Goal: Subscribe to service/newsletter

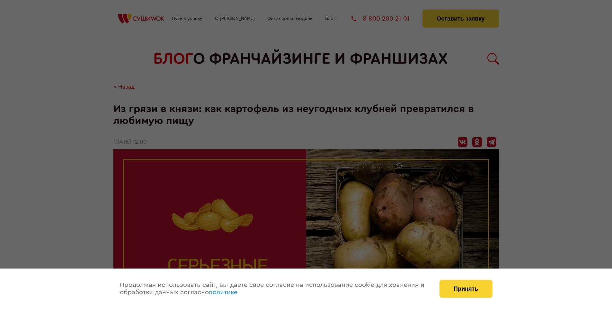
scroll to position [925, 0]
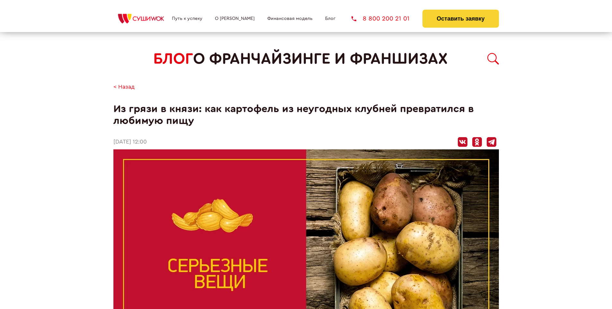
scroll to position [925, 0]
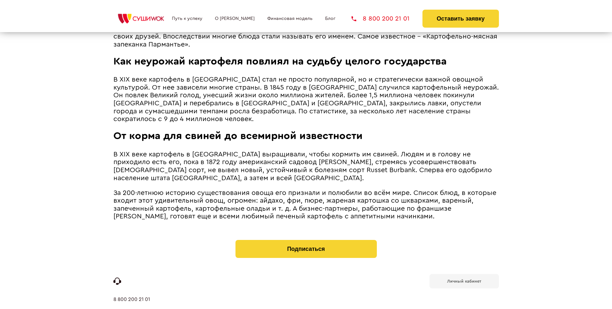
click at [464, 279] on b "Личный кабинет" at bounding box center [464, 281] width 34 height 4
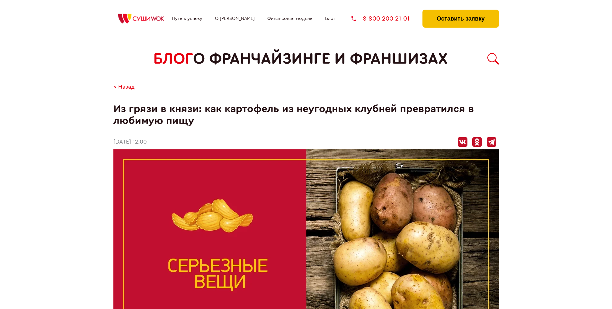
click at [460, 11] on button "Оставить заявку" at bounding box center [460, 19] width 76 height 18
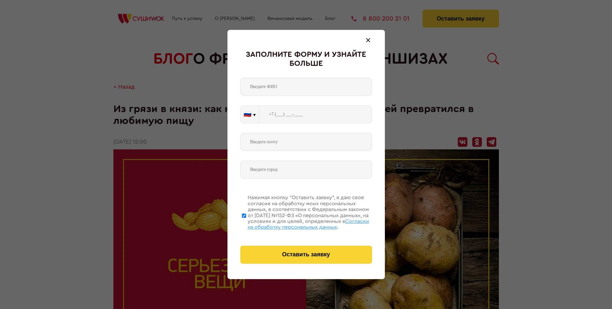
click at [298, 223] on span "Согласии на обработку персональных данных" at bounding box center [308, 224] width 121 height 11
click at [246, 223] on input "Нажимая кнопку “Оставить заявку”, я даю свое согласие на обработку моих персона…" at bounding box center [244, 215] width 4 height 51
checkbox input "false"
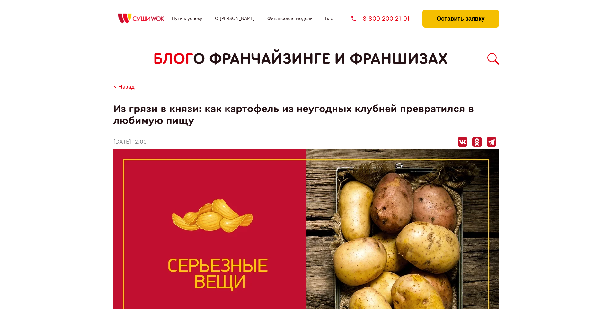
click at [460, 11] on button "Оставить заявку" at bounding box center [460, 19] width 76 height 18
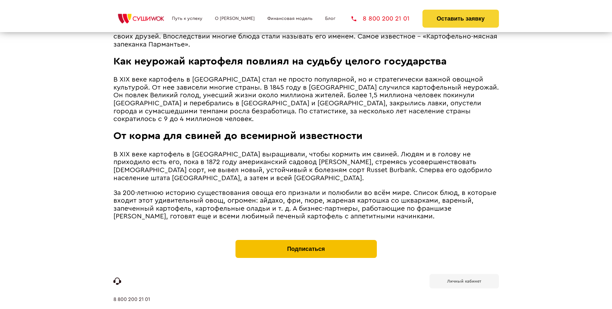
click at [306, 240] on button "Подписаться" at bounding box center [305, 249] width 141 height 18
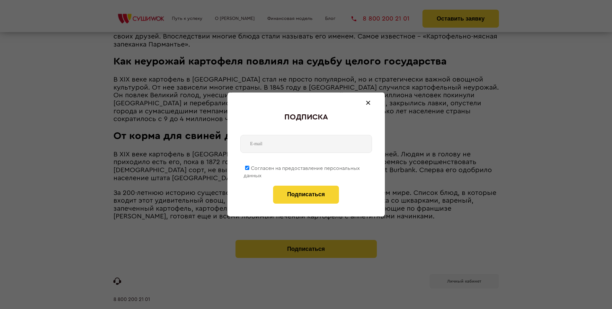
click at [302, 167] on span "Согласен на предоставление персональных данных" at bounding box center [301, 172] width 116 height 13
click at [249, 167] on input "Согласен на предоставление персональных данных" at bounding box center [247, 168] width 4 height 4
checkbox input "false"
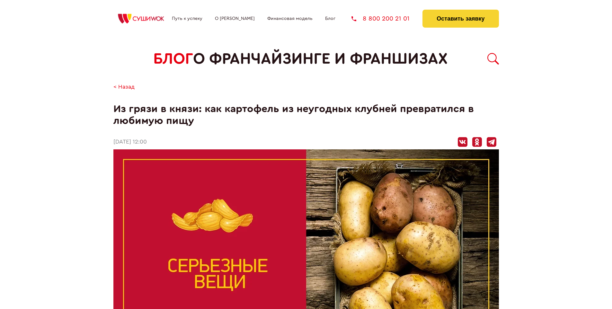
scroll to position [925, 0]
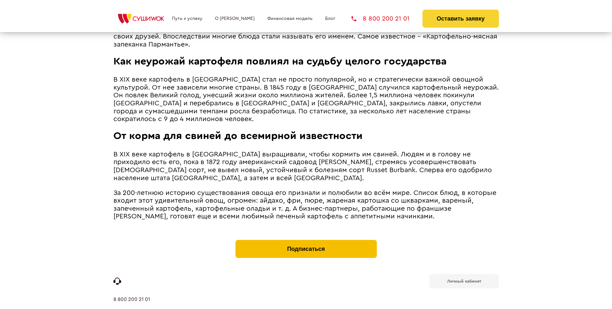
click at [306, 240] on button "Подписаться" at bounding box center [305, 249] width 141 height 18
